Goal: Information Seeking & Learning: Learn about a topic

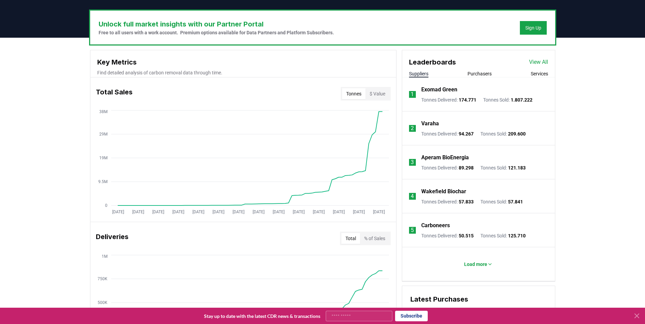
scroll to position [204, 0]
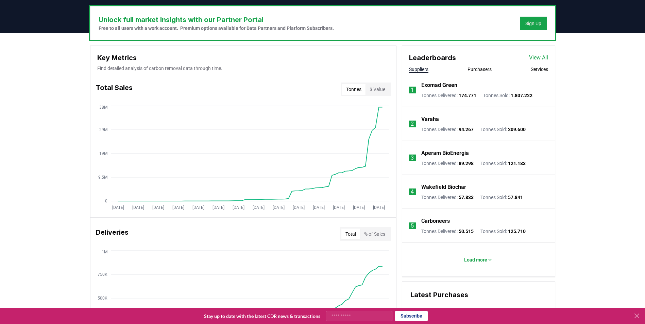
drag, startPoint x: 84, startPoint y: 146, endPoint x: 88, endPoint y: 144, distance: 4.9
click at [84, 146] on div "Unlock full market insights with our Partner Portal Free to all users with a wo…" at bounding box center [322, 301] width 645 height 537
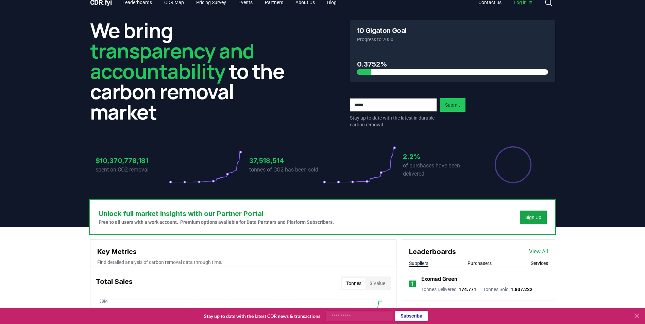
scroll to position [0, 0]
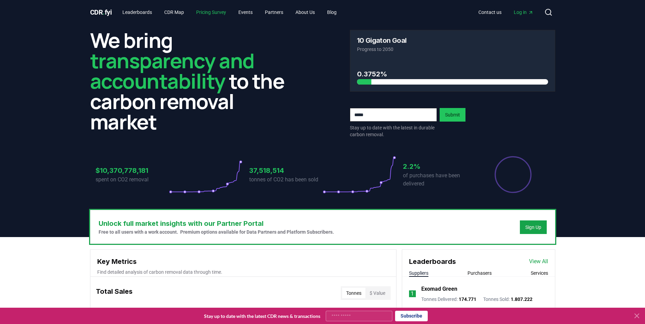
click at [221, 15] on link "Pricing Survey" at bounding box center [211, 12] width 41 height 12
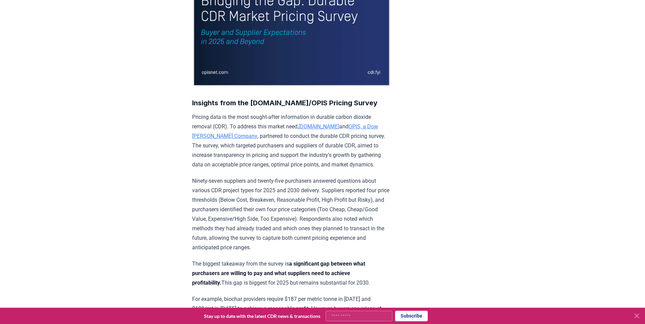
scroll to position [238, 0]
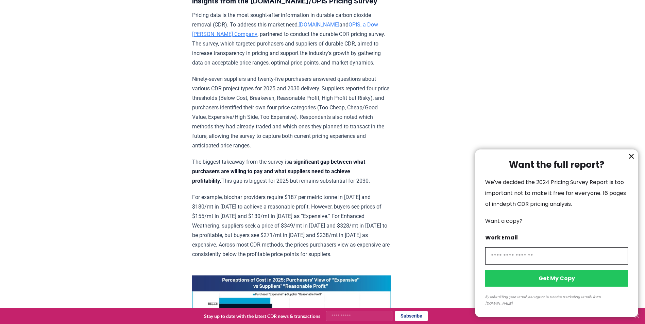
click at [631, 158] on icon "information" at bounding box center [631, 156] width 4 height 4
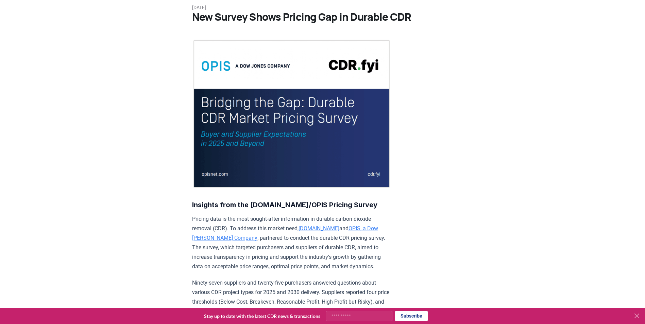
scroll to position [0, 0]
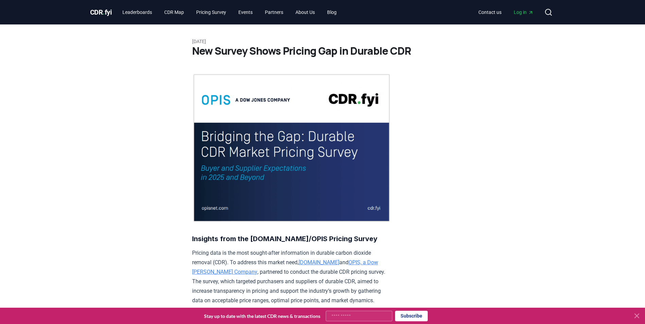
drag, startPoint x: 88, startPoint y: 184, endPoint x: 89, endPoint y: 174, distance: 9.6
click at [99, 10] on span "CDR . fyi" at bounding box center [101, 12] width 22 height 8
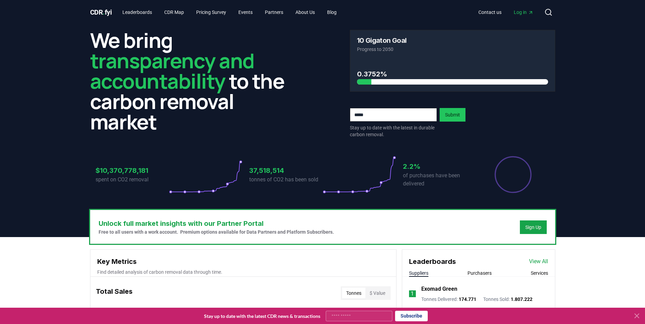
drag, startPoint x: 53, startPoint y: 255, endPoint x: 53, endPoint y: 241, distance: 14.3
click at [216, 16] on link "Pricing Survey" at bounding box center [211, 12] width 41 height 12
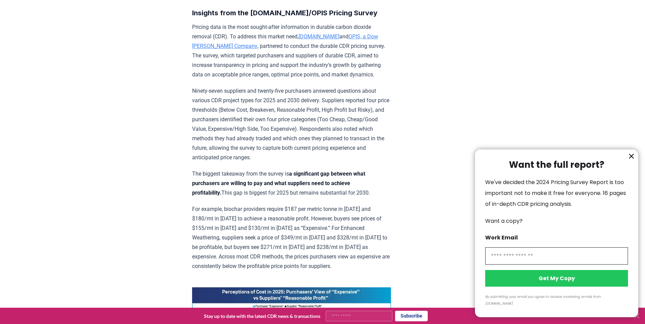
scroll to position [238, 0]
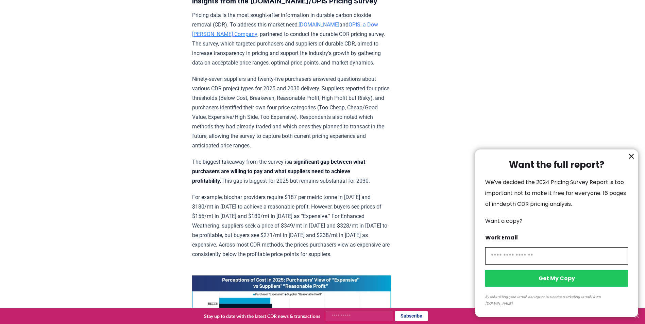
click at [631, 160] on icon "information" at bounding box center [631, 156] width 8 height 8
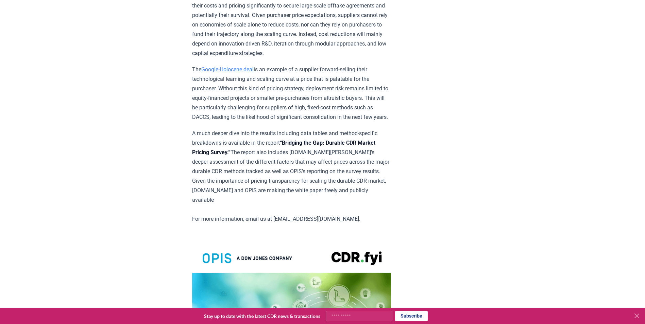
scroll to position [1155, 0]
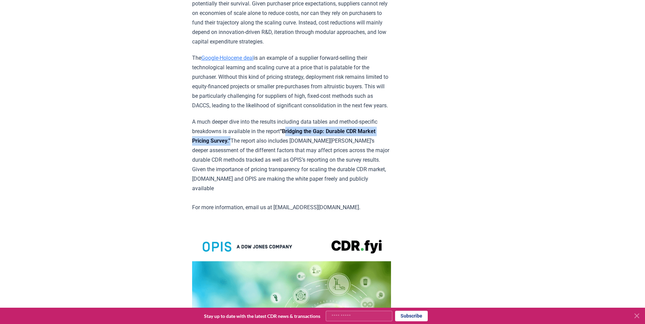
drag, startPoint x: 287, startPoint y: 155, endPoint x: 251, endPoint y: 169, distance: 38.4
click at [251, 144] on strong "“Bridging the Gap: Durable CDR Market Pricing Survey.”" at bounding box center [283, 136] width 183 height 16
copy strong "Bridging the Gap: Durable CDR Market Pricing Survey."
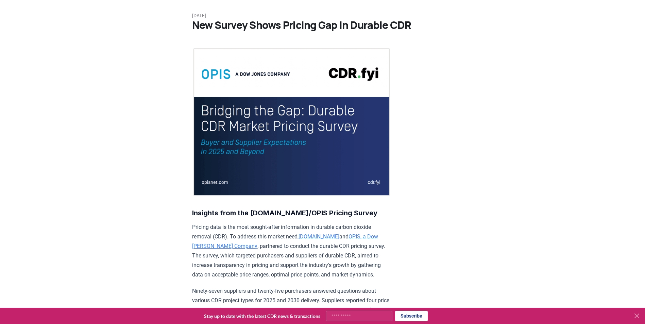
scroll to position [0, 0]
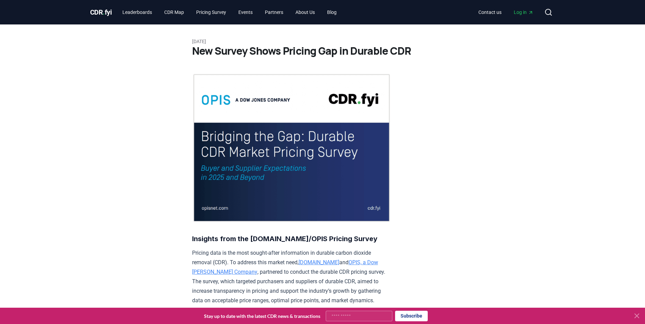
click at [107, 15] on span "CDR . fyi" at bounding box center [101, 12] width 22 height 8
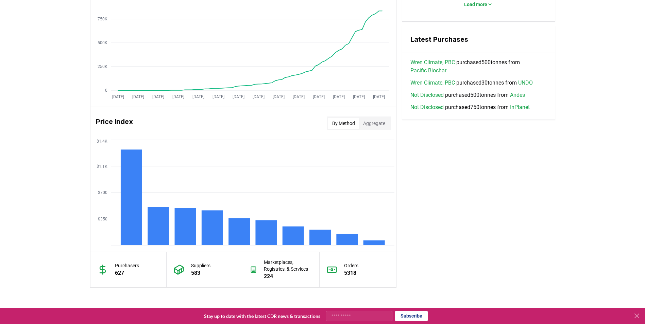
scroll to position [476, 0]
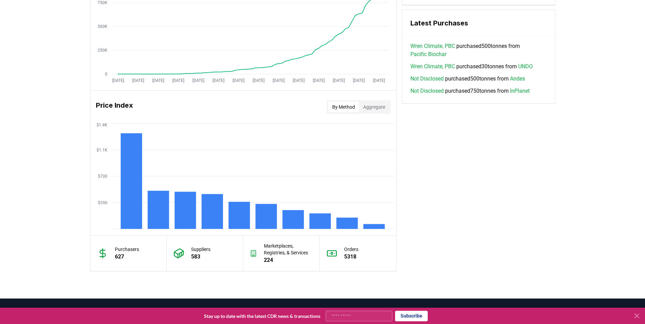
click at [378, 103] on button "Aggregate" at bounding box center [374, 107] width 30 height 11
click at [336, 109] on button "By Method" at bounding box center [343, 107] width 31 height 11
click at [396, 175] on div "Key Metrics Find detailed analysis of carbon removal data through time. Total S…" at bounding box center [243, 23] width 306 height 498
click at [415, 176] on div "Key Metrics Find detailed analysis of carbon removal data through time. Total S…" at bounding box center [322, 23] width 465 height 498
click at [179, 208] on rect at bounding box center [184, 210] width 21 height 37
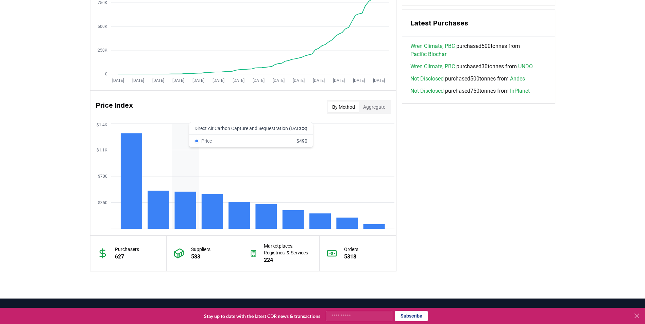
click at [190, 221] on rect at bounding box center [184, 210] width 21 height 37
click at [372, 111] on button "Aggregate" at bounding box center [374, 107] width 30 height 11
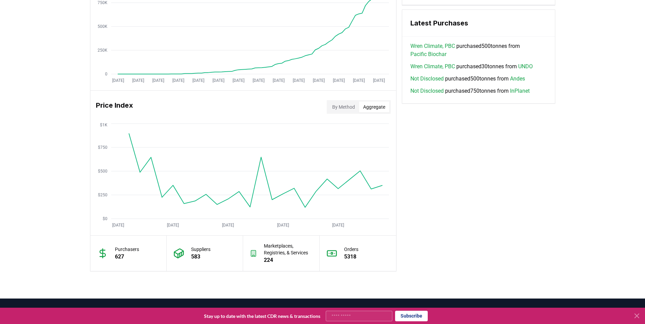
click at [351, 106] on button "By Method" at bounding box center [343, 107] width 31 height 11
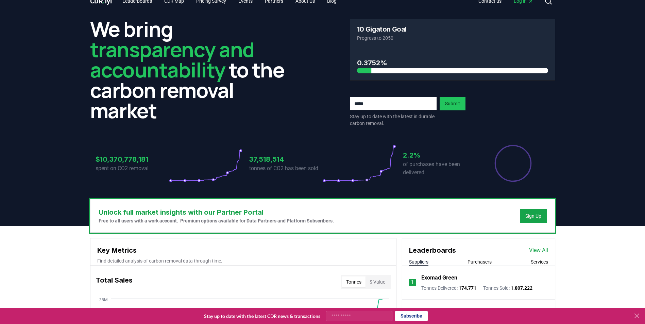
scroll to position [0, 0]
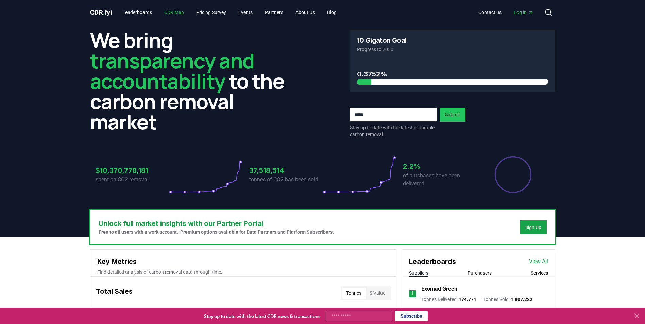
click at [172, 12] on link "CDR Map" at bounding box center [174, 12] width 31 height 12
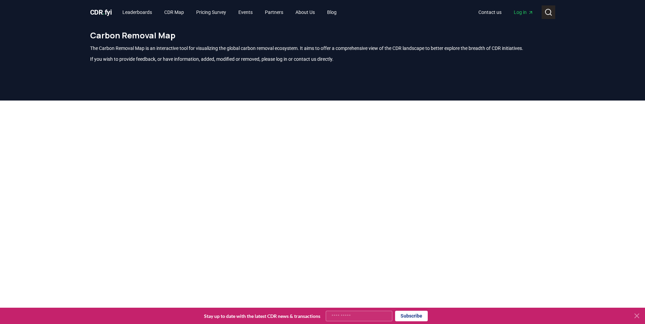
click at [547, 16] on icon at bounding box center [548, 12] width 8 height 8
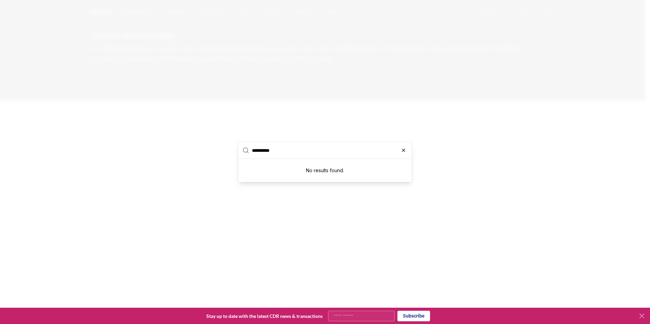
type input "**********"
click at [404, 150] on icon "button" at bounding box center [403, 150] width 3 height 3
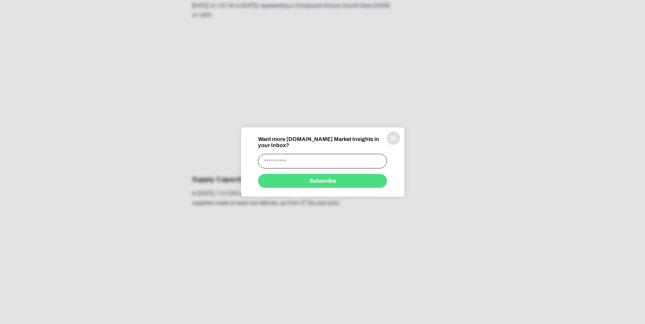
scroll to position [1121, 0]
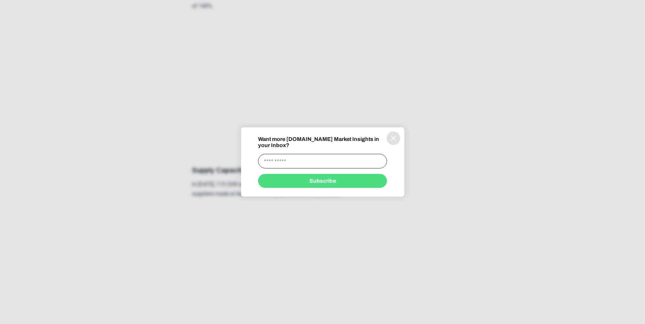
click at [390, 142] on icon "information" at bounding box center [393, 138] width 8 height 8
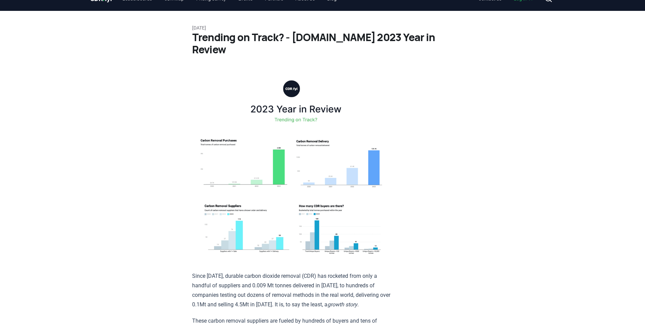
scroll to position [0, 0]
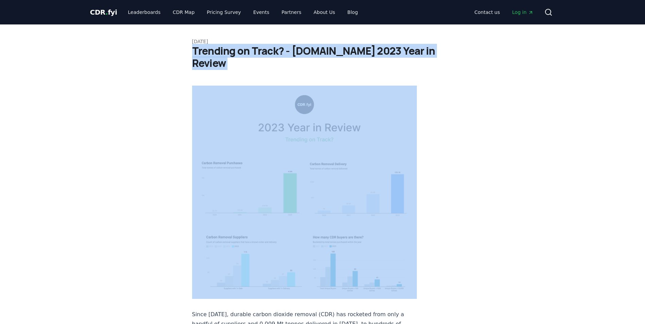
drag, startPoint x: 188, startPoint y: 51, endPoint x: 444, endPoint y: 62, distance: 255.8
copy div "Trending on Track? - CDR.fyi 2023 Year in Review"
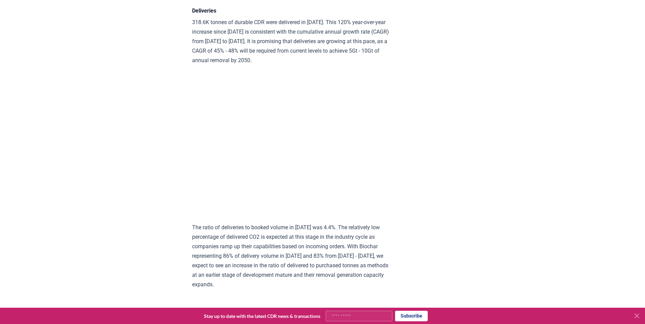
scroll to position [3432, 0]
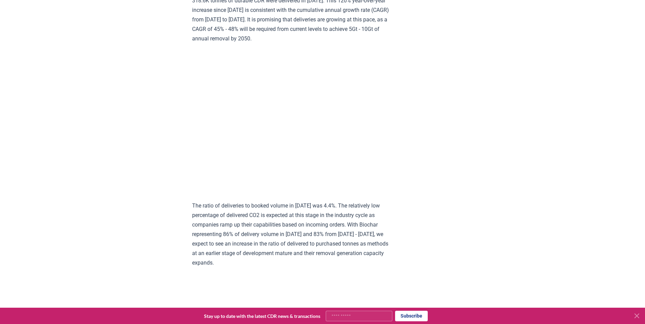
click at [117, 168] on div "February 14, 2025 Keep Calm and Remove On - CDR.fyi 2024 Year in Review Highlig…" at bounding box center [323, 287] width 476 height 7390
